Goal: Navigation & Orientation: Find specific page/section

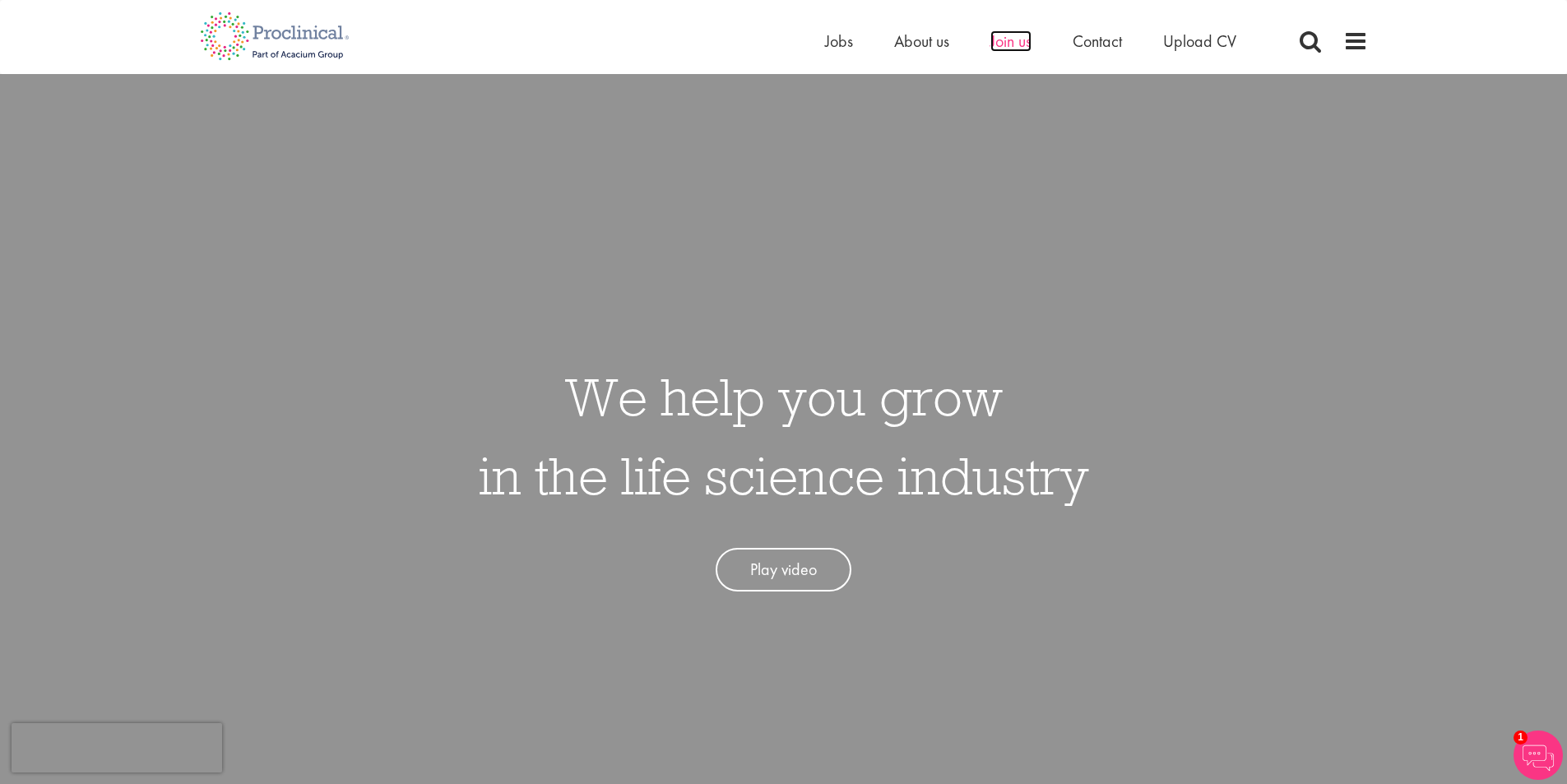
click at [1012, 44] on span "Join us" at bounding box center [1010, 40] width 41 height 21
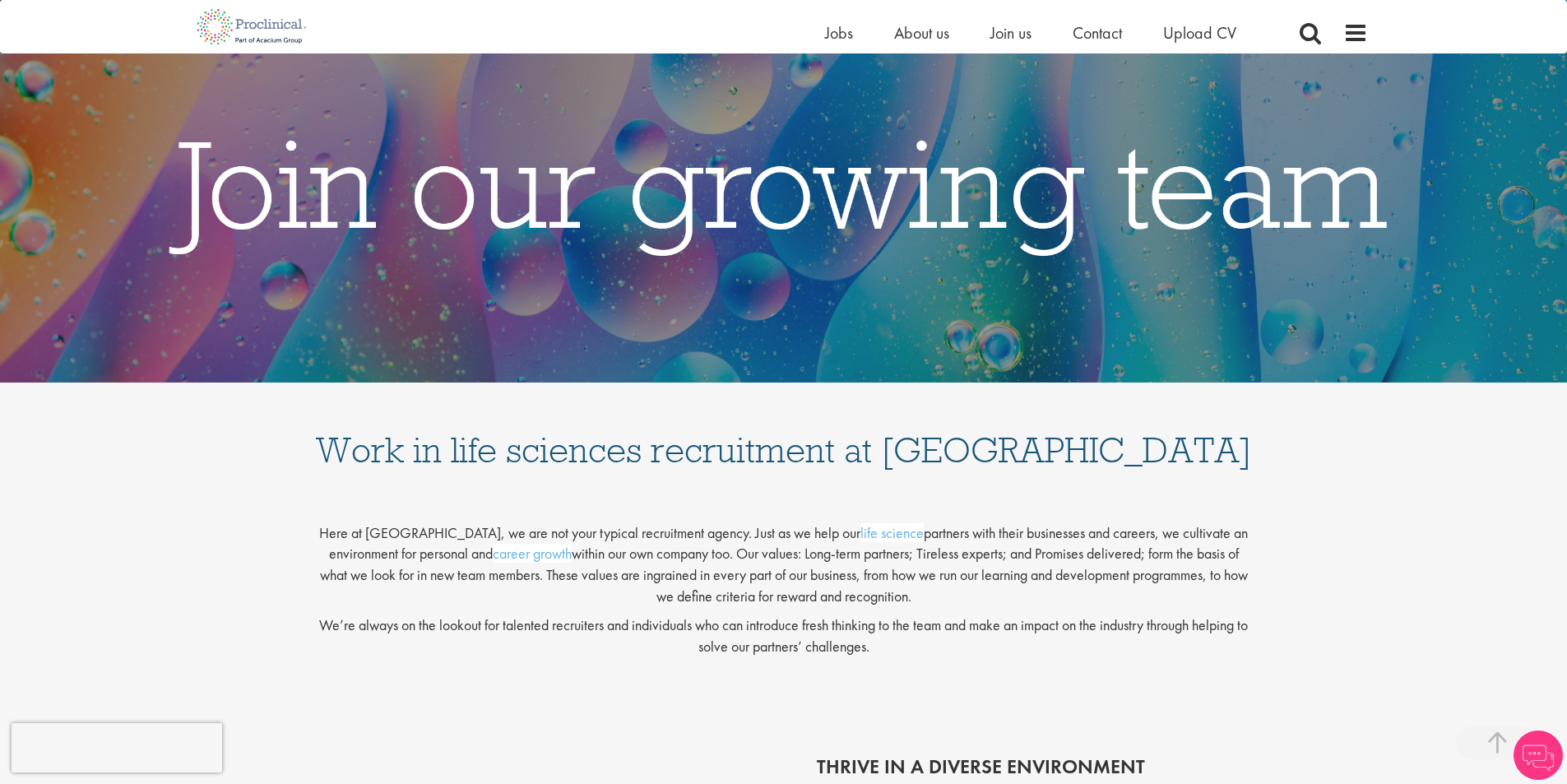
scroll to position [285, 0]
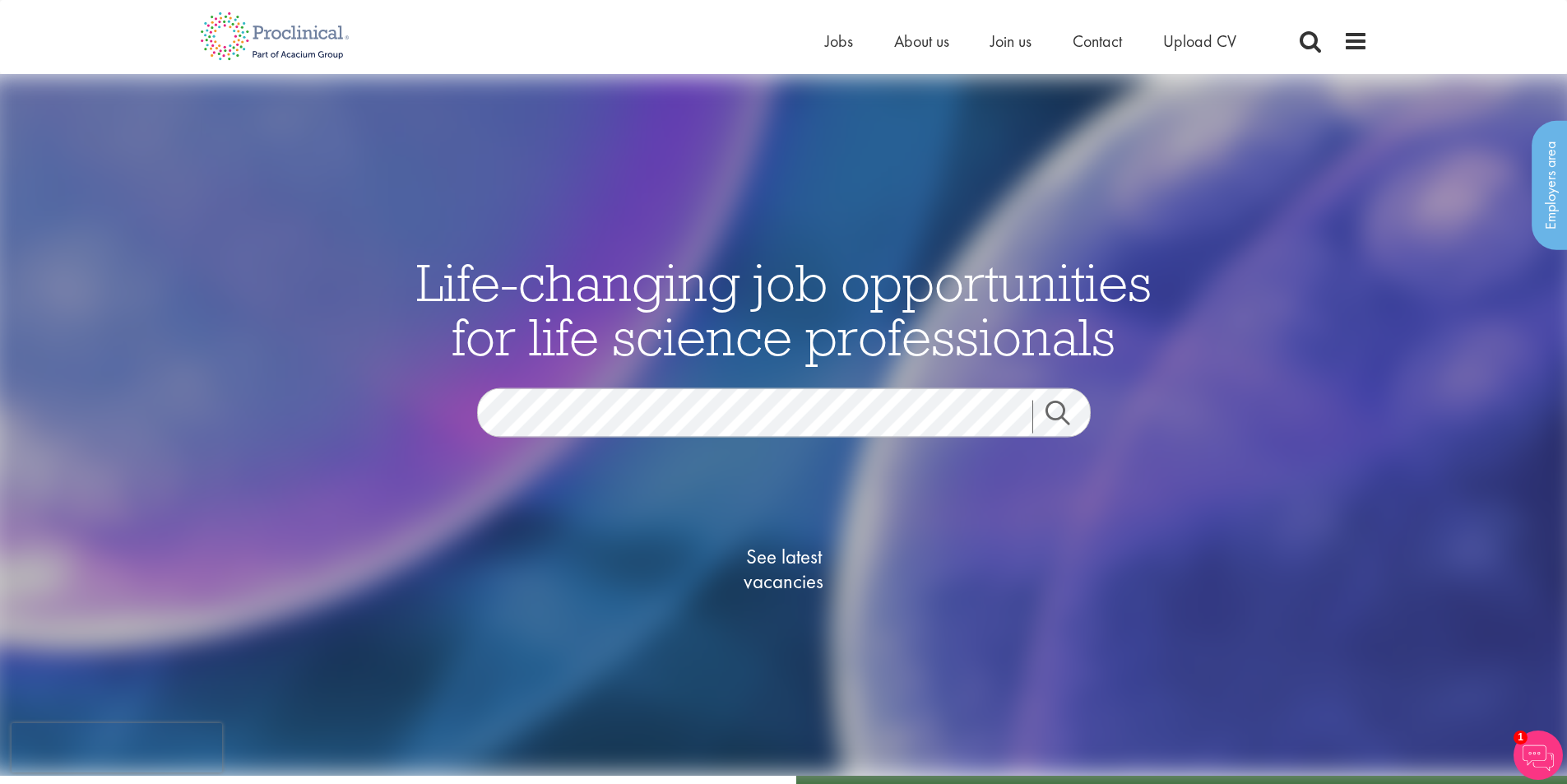
scroll to position [335, 0]
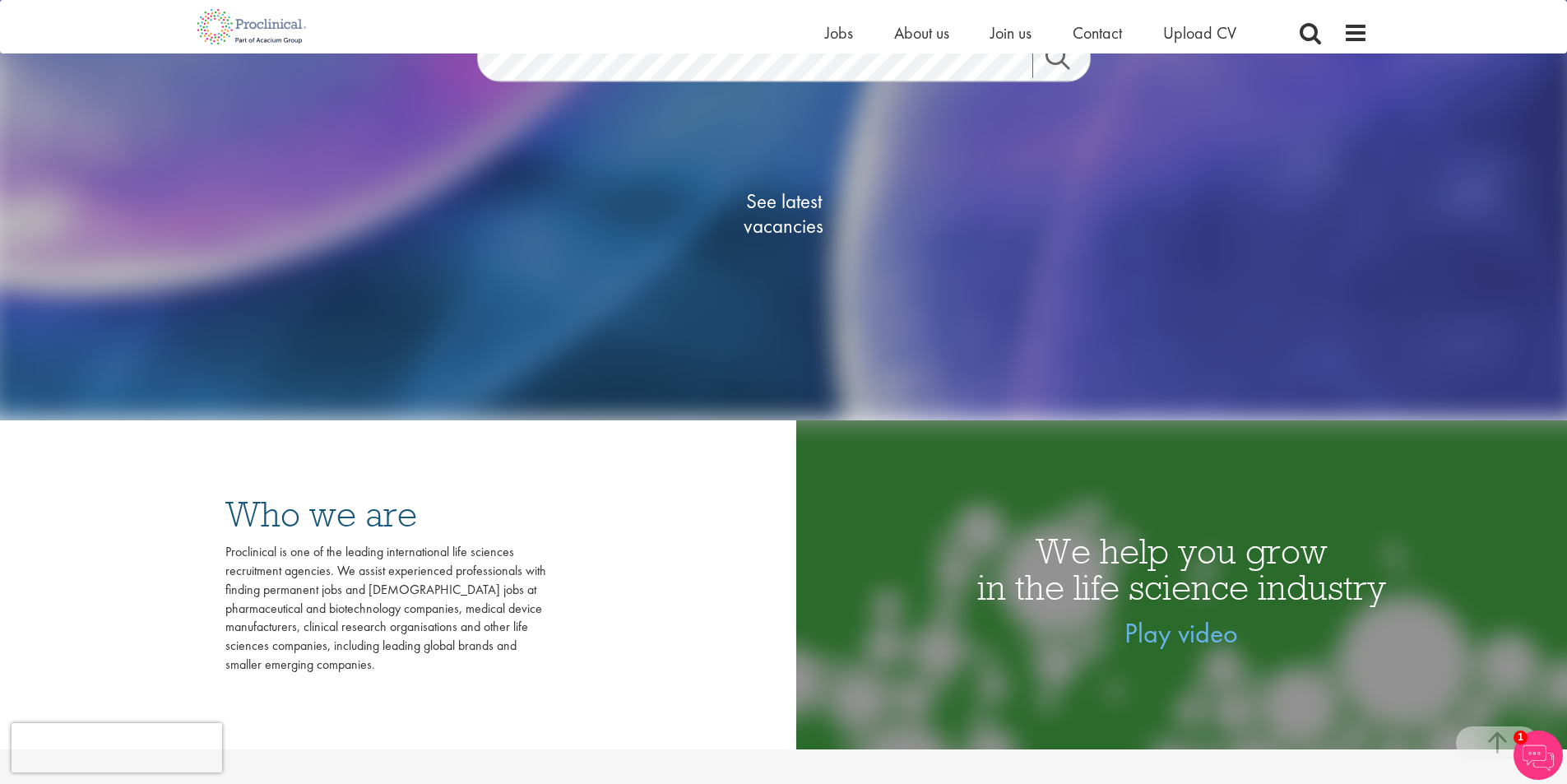
click at [822, 214] on span "See latest vacancies" at bounding box center [784, 213] width 165 height 49
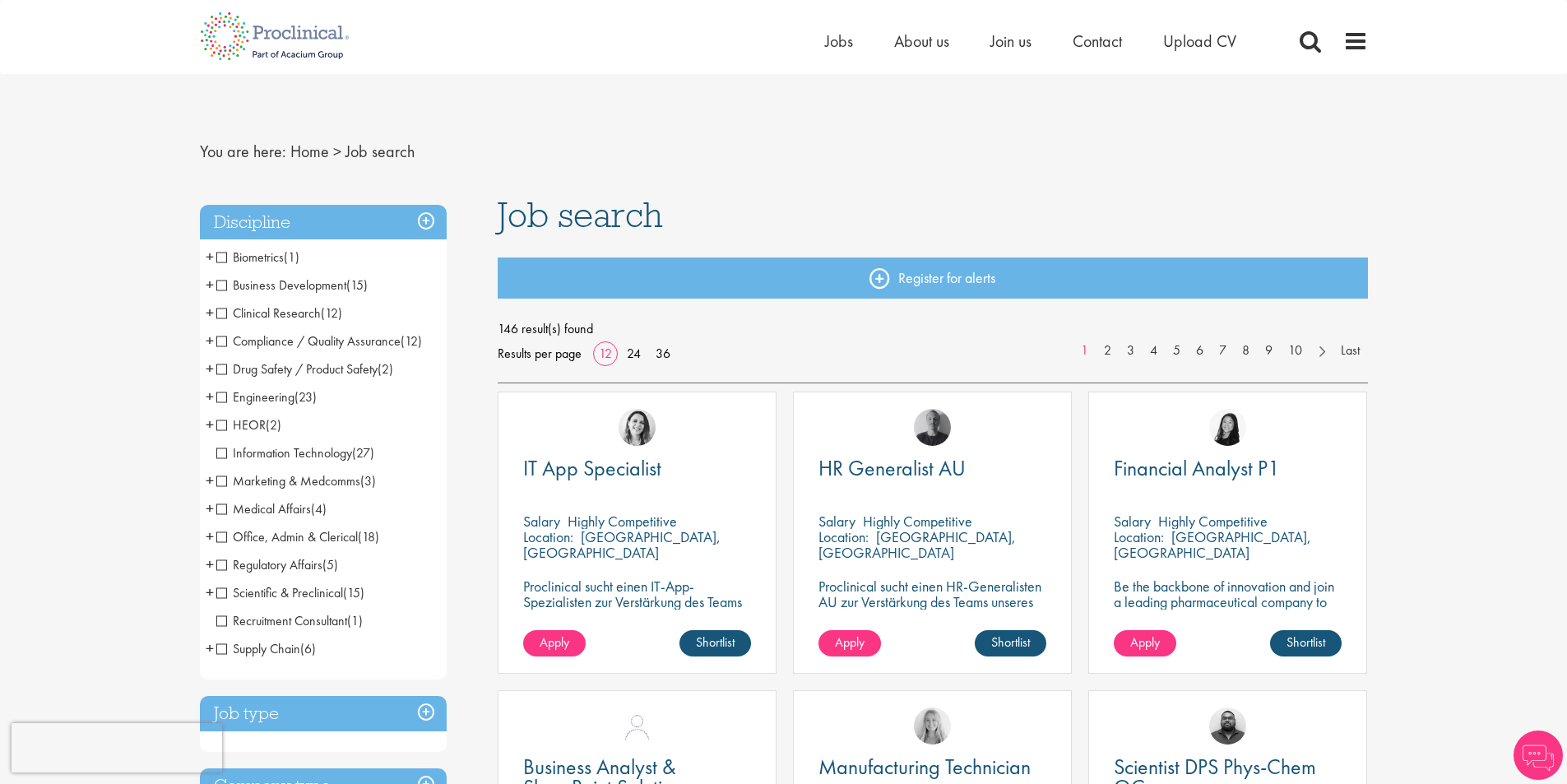
scroll to position [335, 0]
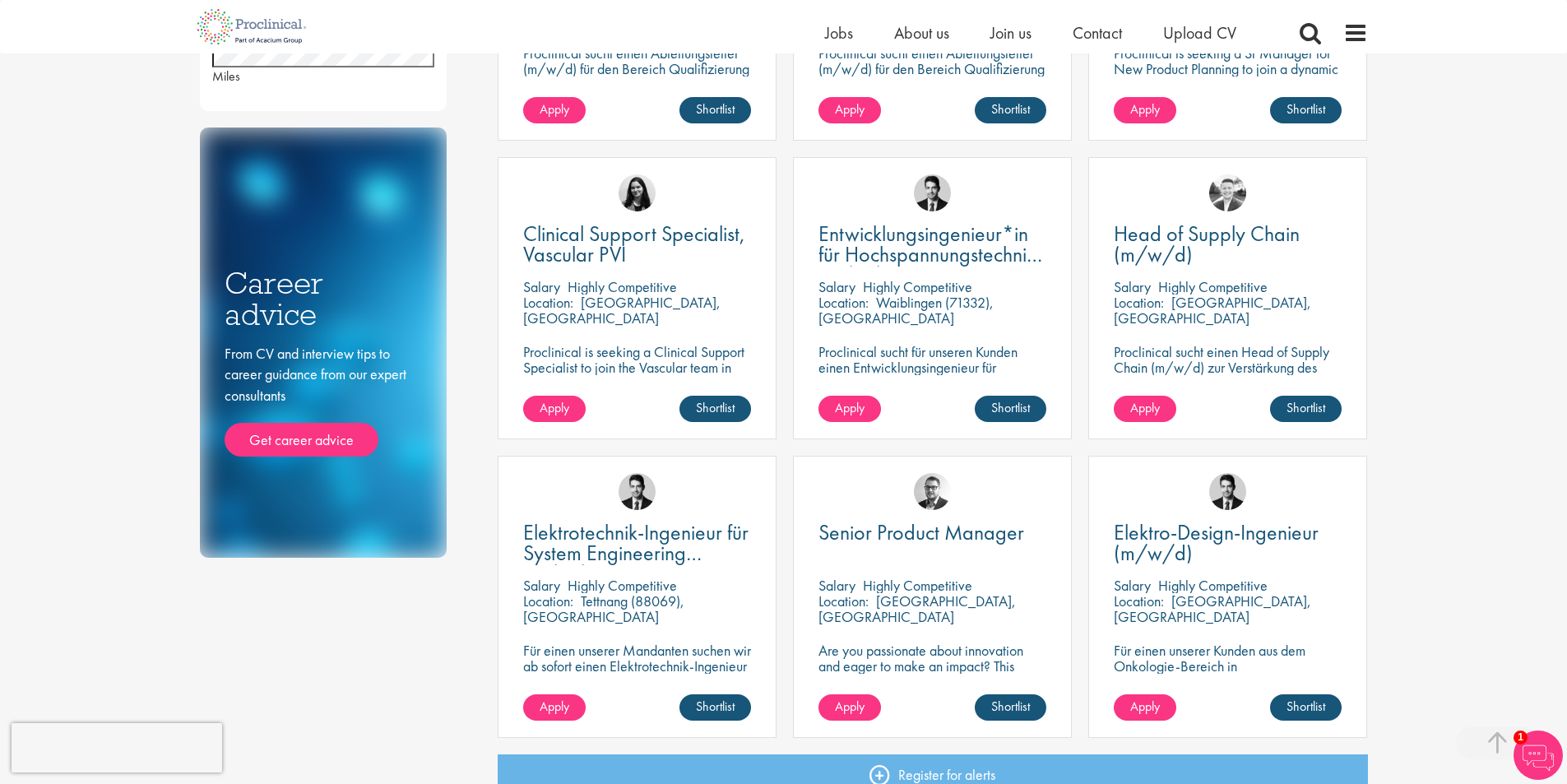
scroll to position [476, 0]
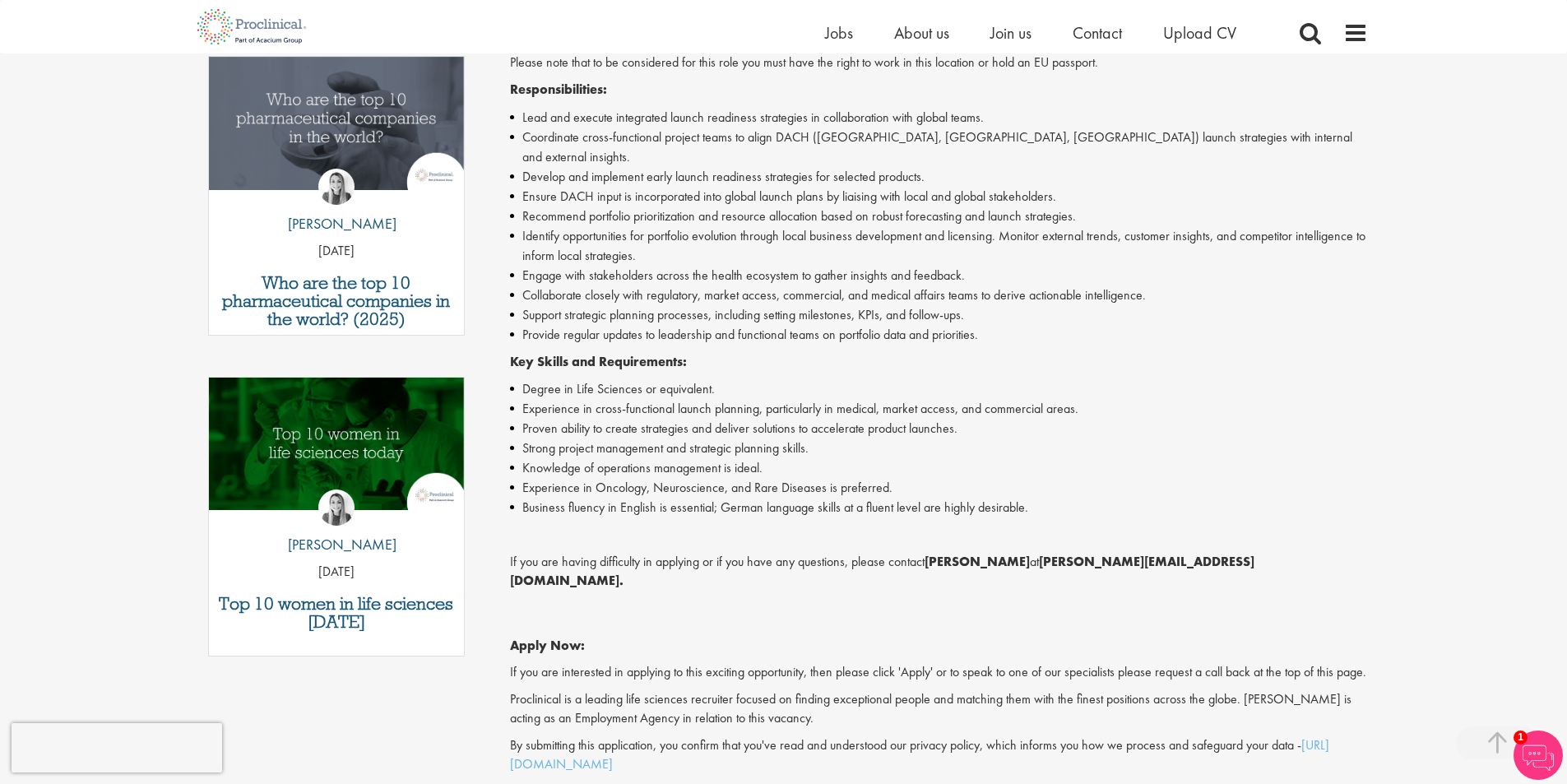
scroll to position [222, 0]
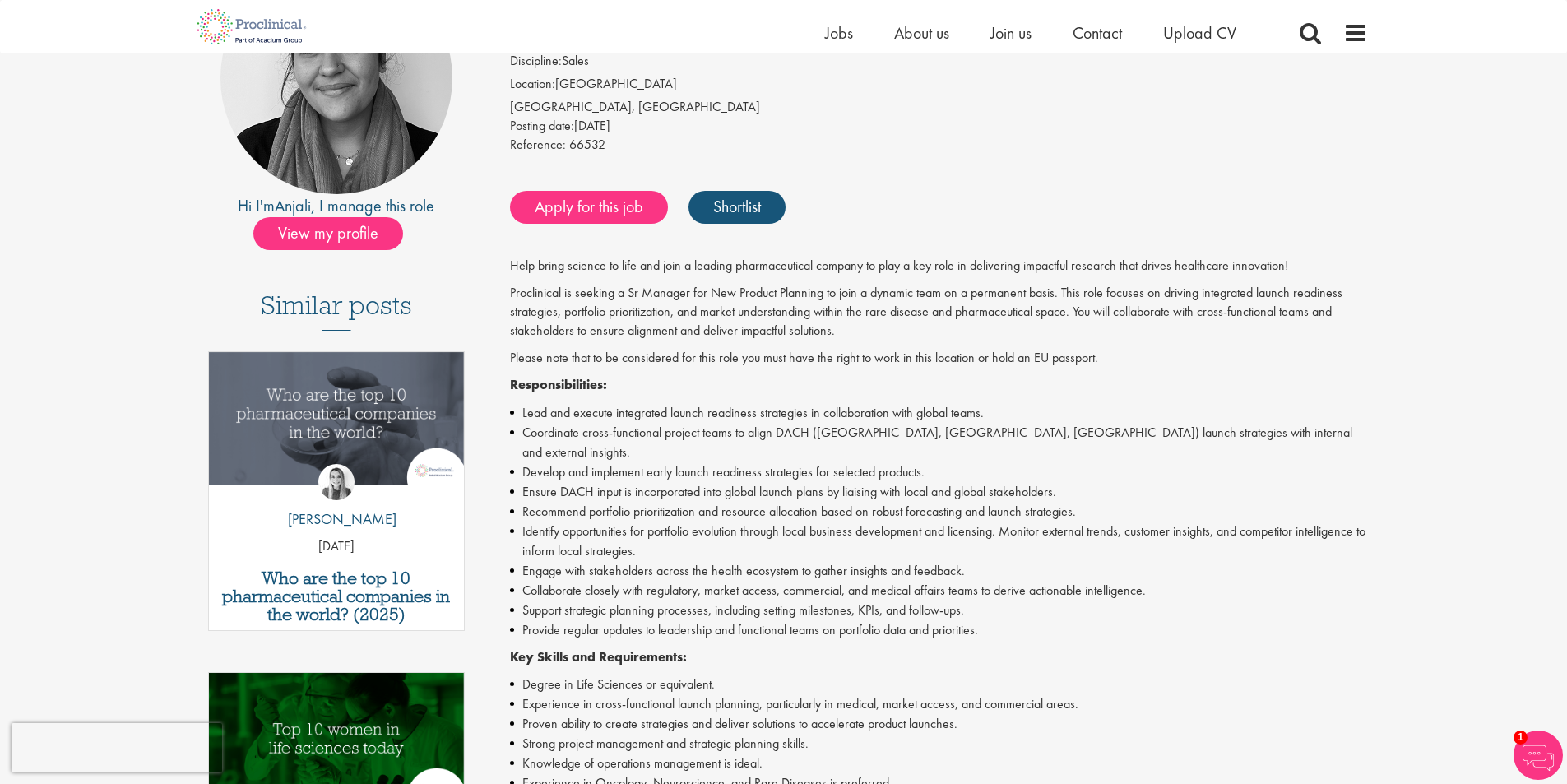
click at [529, 318] on p "Proclinical is seeking a Sr Manager for New Product Planning to join a dynamic …" at bounding box center [938, 312] width 858 height 57
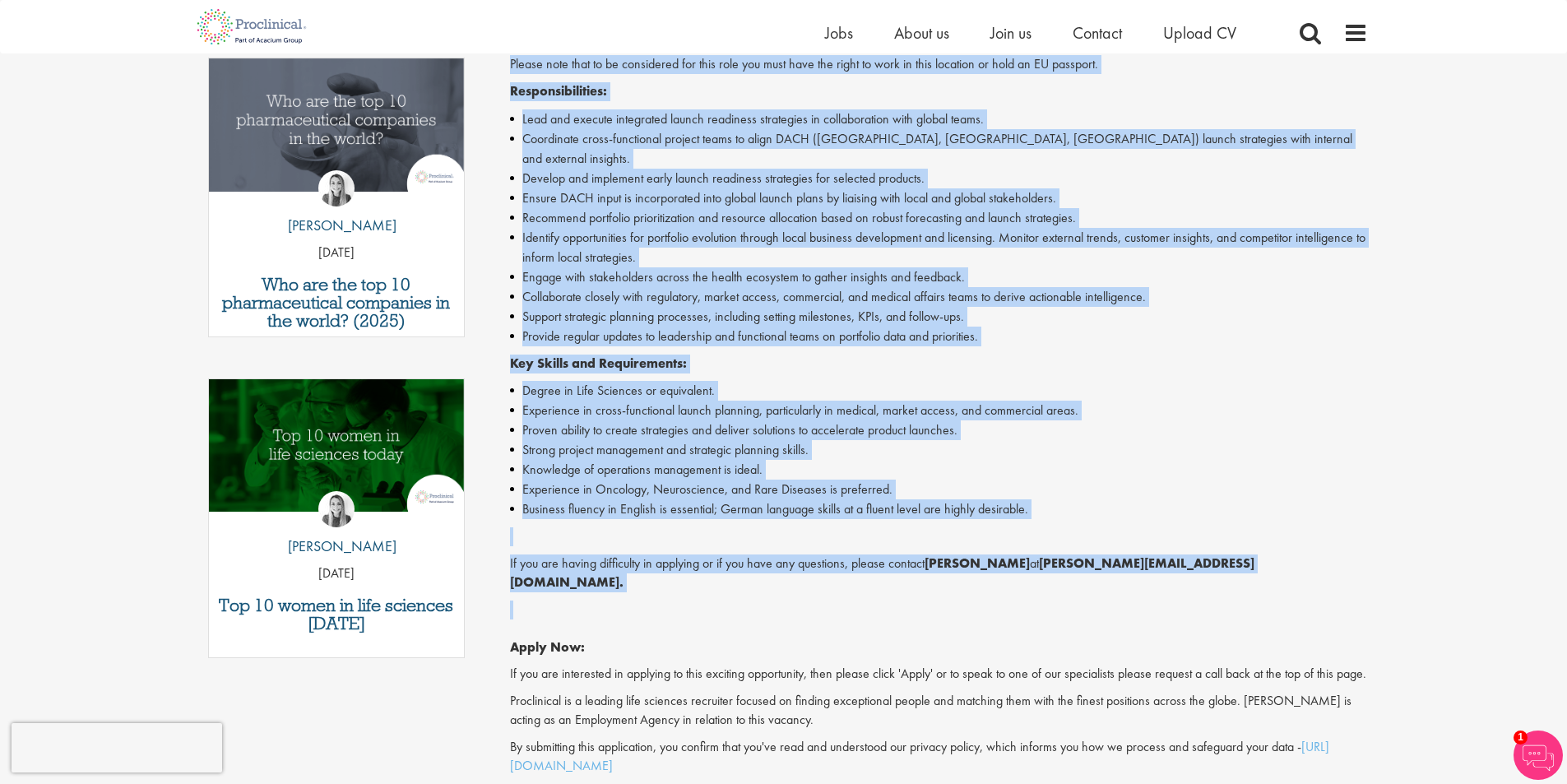
scroll to position [798, 0]
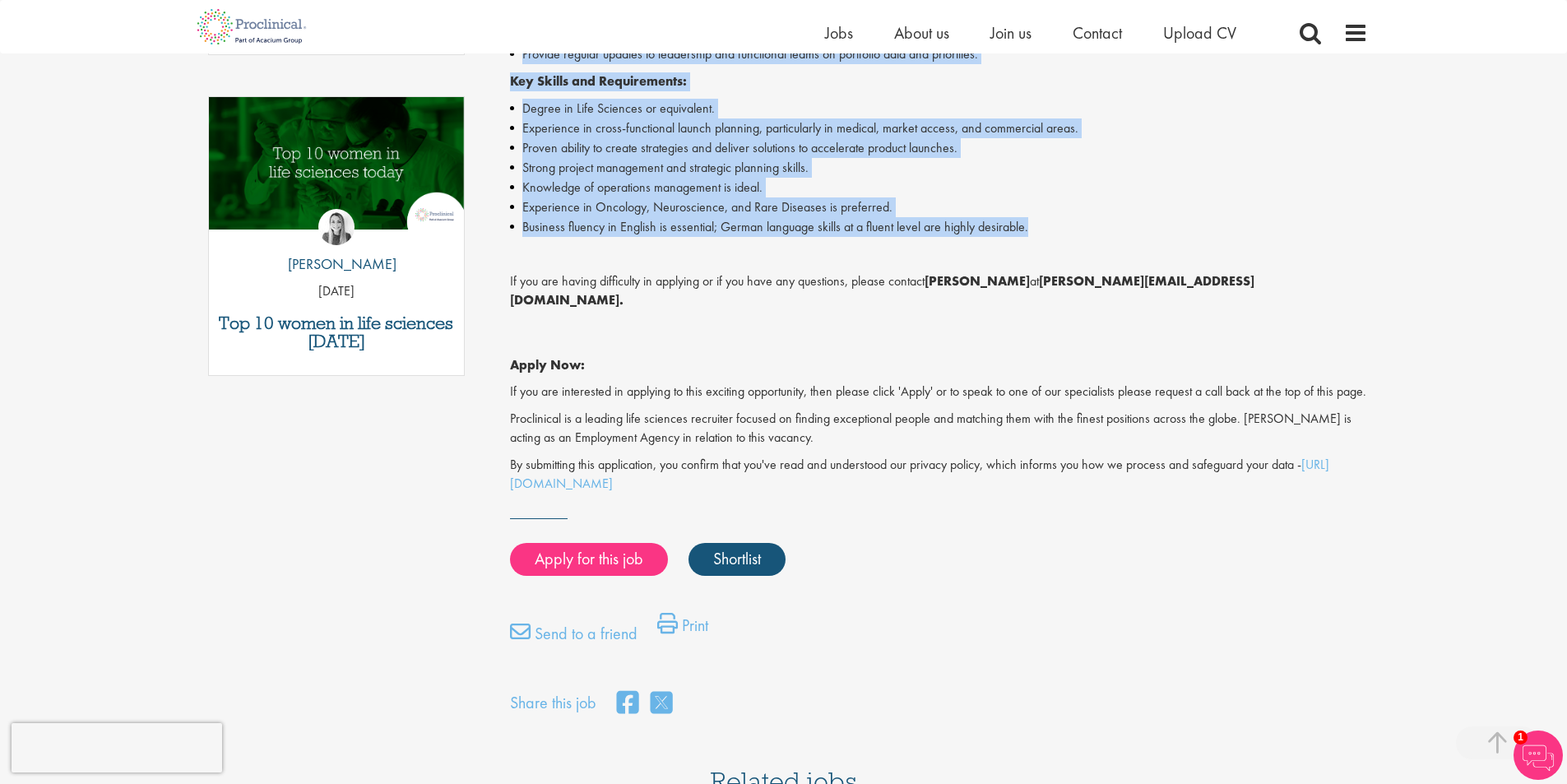
drag, startPoint x: 510, startPoint y: 256, endPoint x: 1128, endPoint y: 190, distance: 621.5
click at [1128, 190] on div "Help bring science to life and join a leading pharmaceutical company to play a …" at bounding box center [938, 87] width 858 height 812
copy div "Help bring science to life and join a leading pharmaceutical company to play a …"
